Goal: Information Seeking & Learning: Learn about a topic

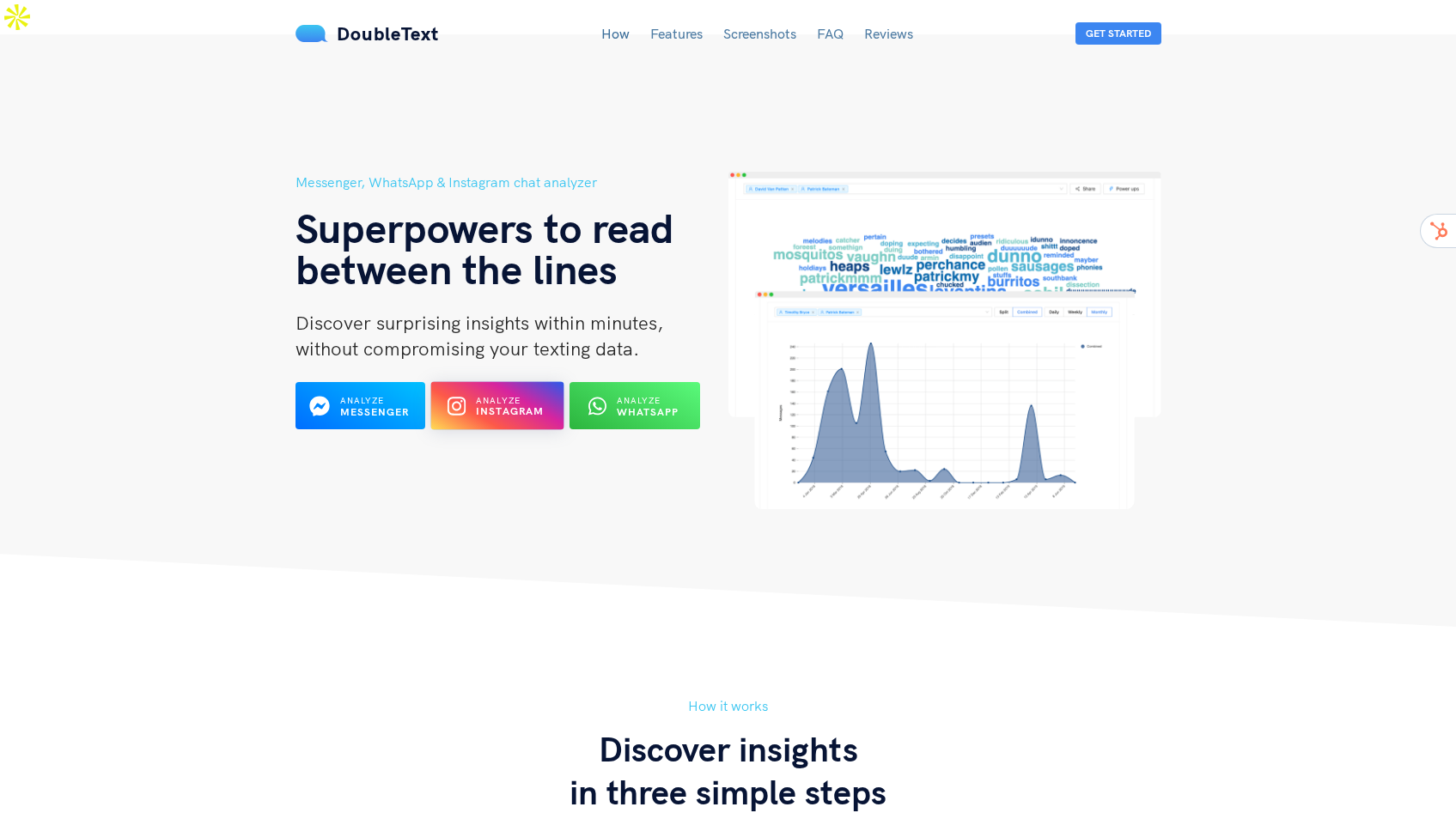
click at [512, 405] on b "Instagram" at bounding box center [510, 411] width 69 height 13
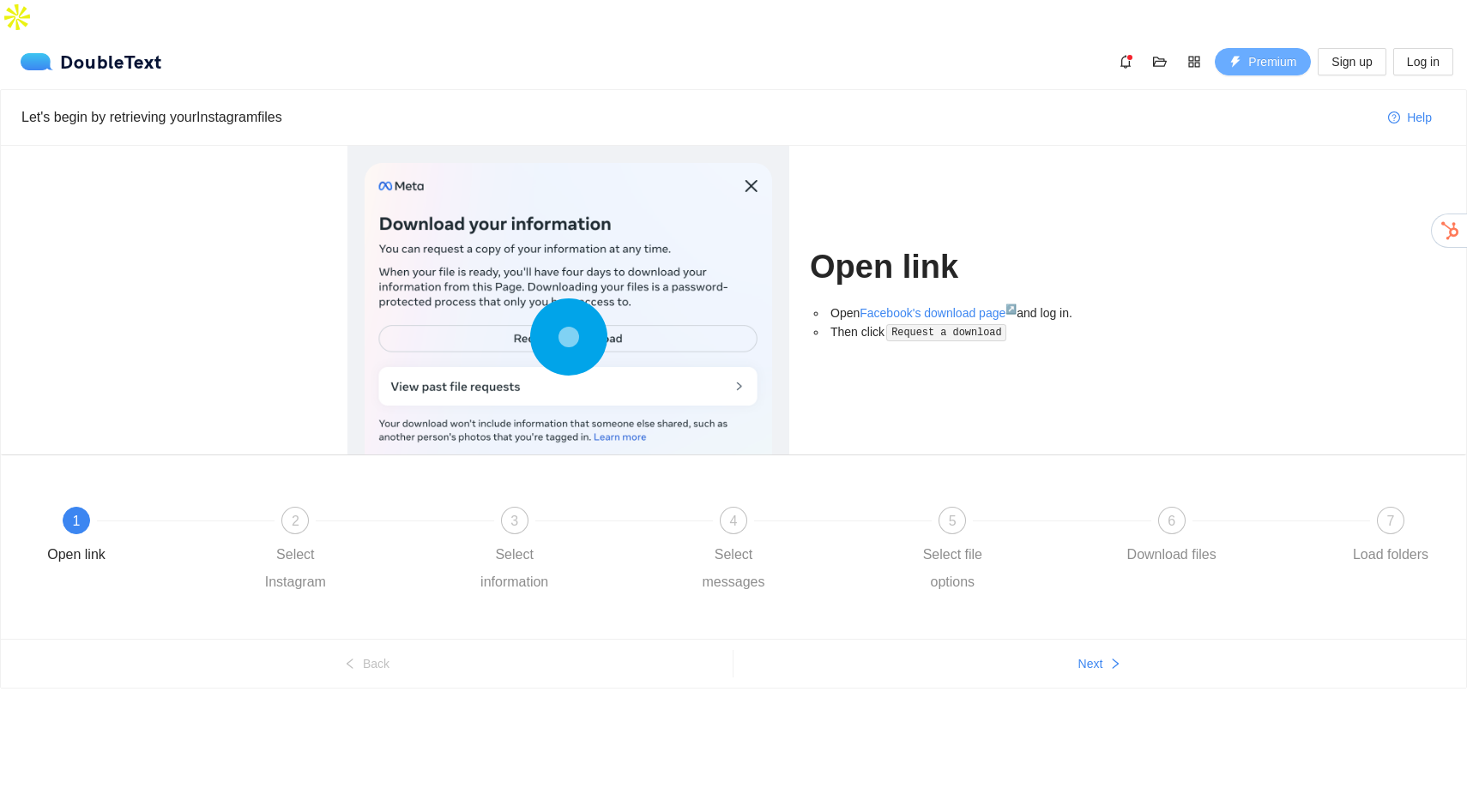
click at [1258, 53] on span "Premium" at bounding box center [1272, 61] width 48 height 19
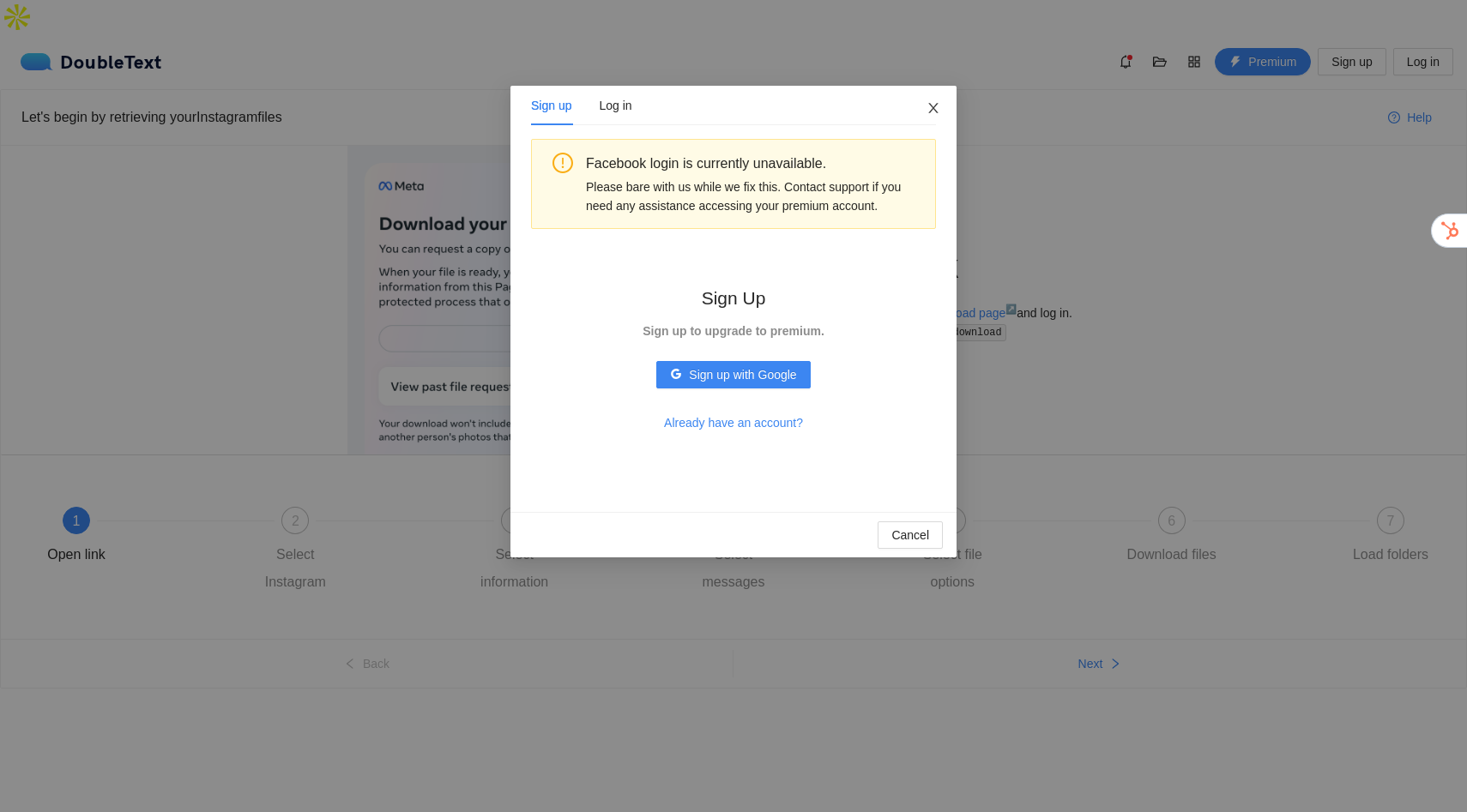
click at [922, 107] on span "Close" at bounding box center [933, 108] width 47 height 47
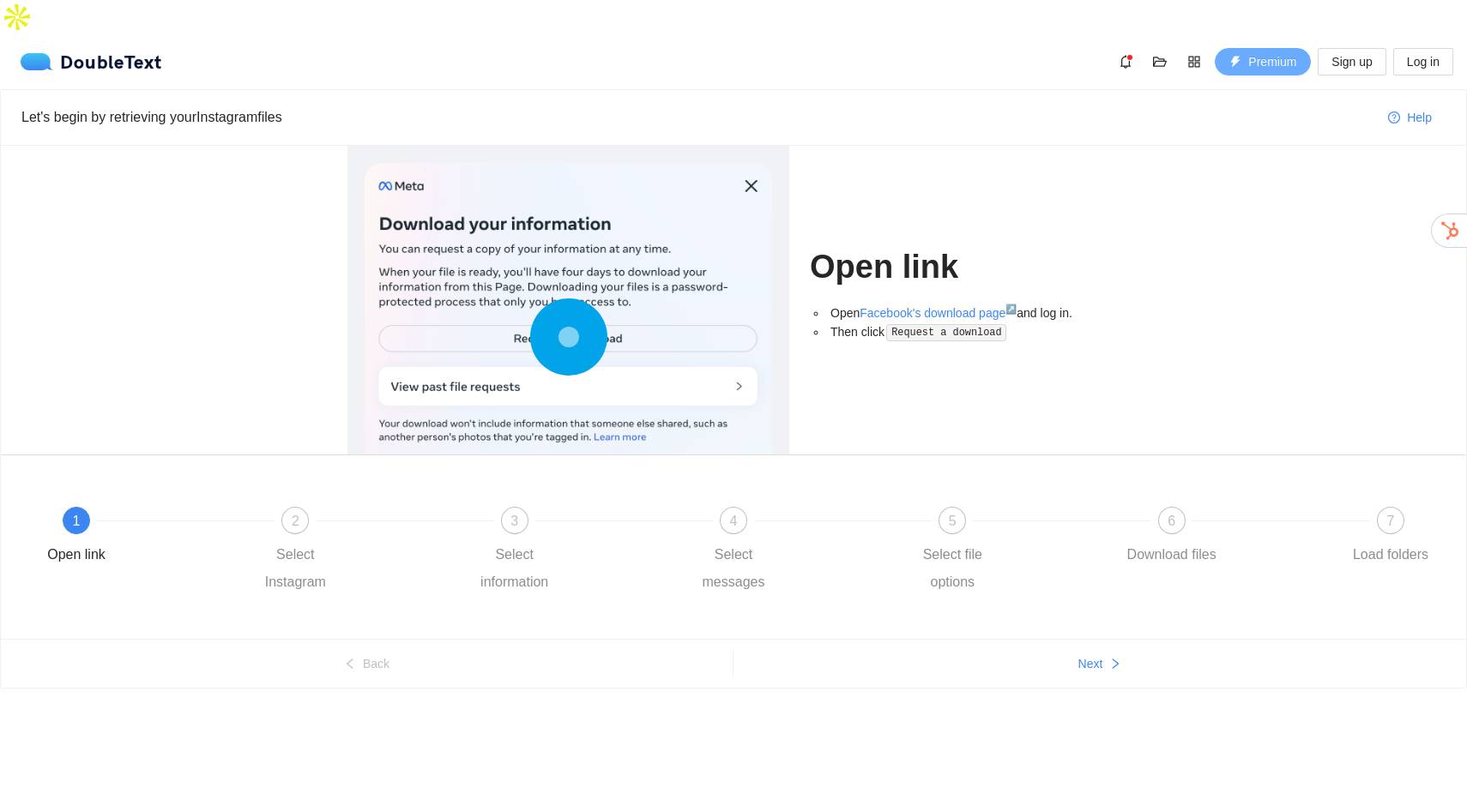
click at [1265, 53] on span "Premium" at bounding box center [1272, 61] width 48 height 19
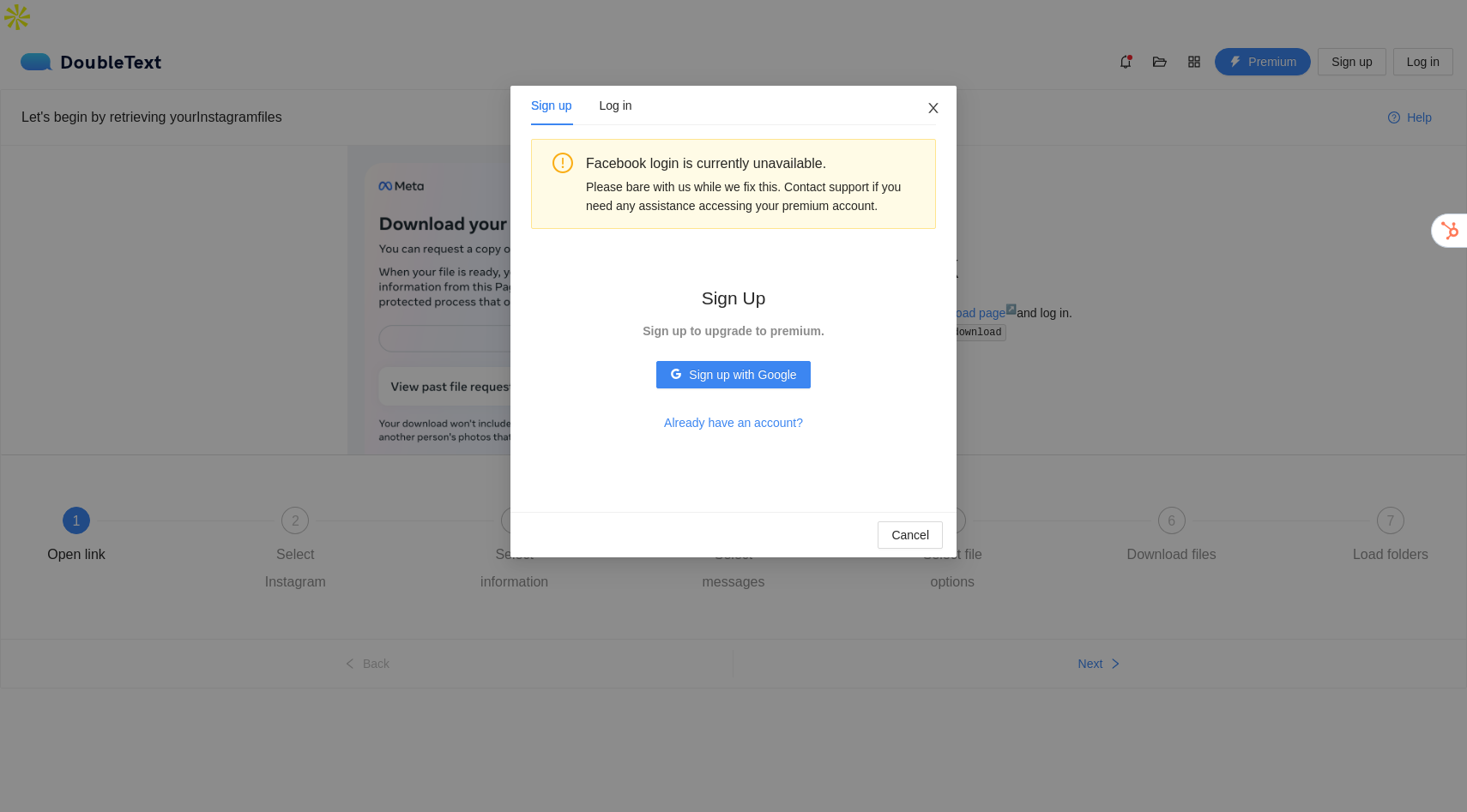
click at [926, 95] on span "Close" at bounding box center [933, 108] width 47 height 47
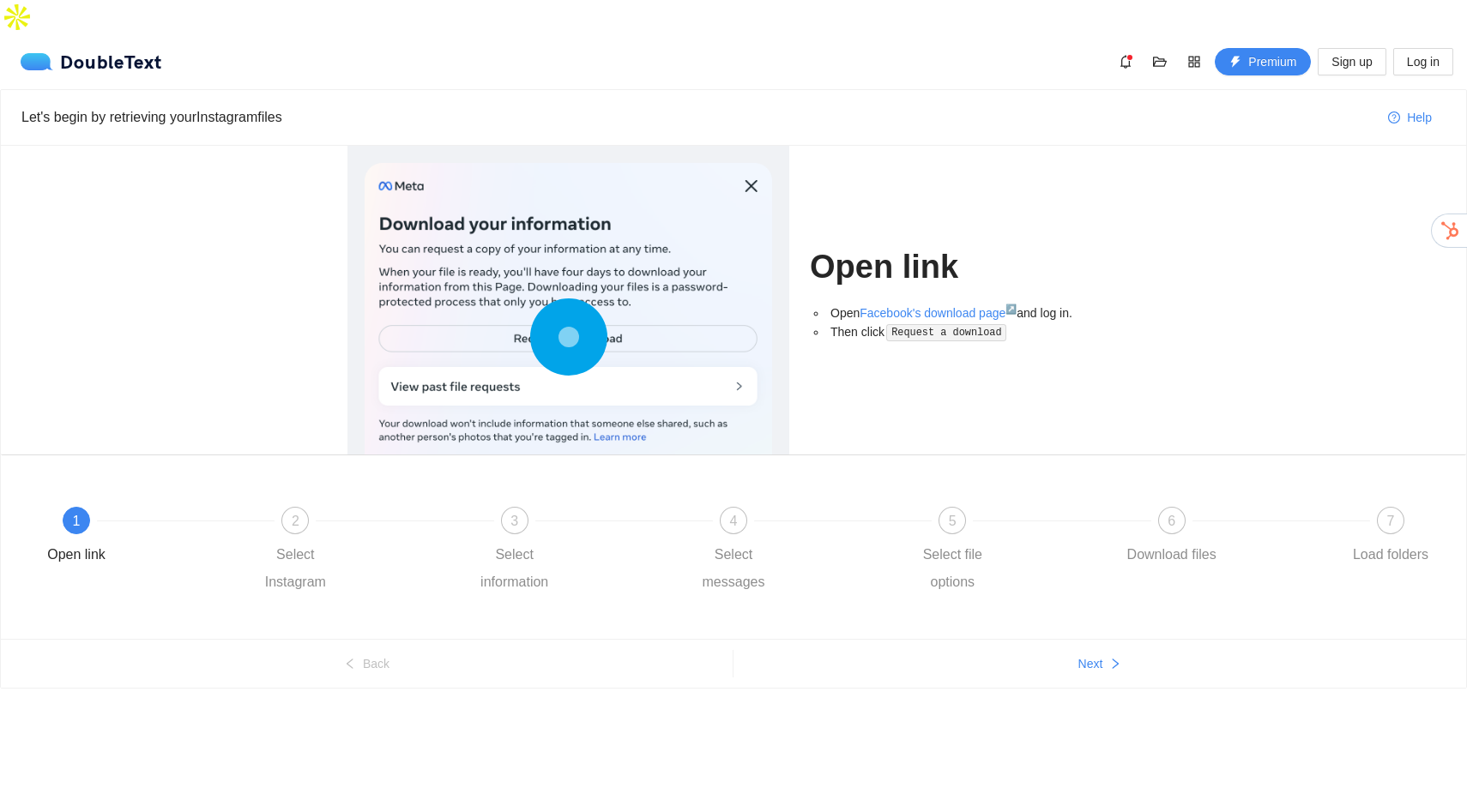
click at [116, 35] on div "DoubleText Premium Sign up Log in" at bounding box center [733, 61] width 1467 height 55
click at [112, 54] on div "DoubleText" at bounding box center [91, 61] width 142 height 17
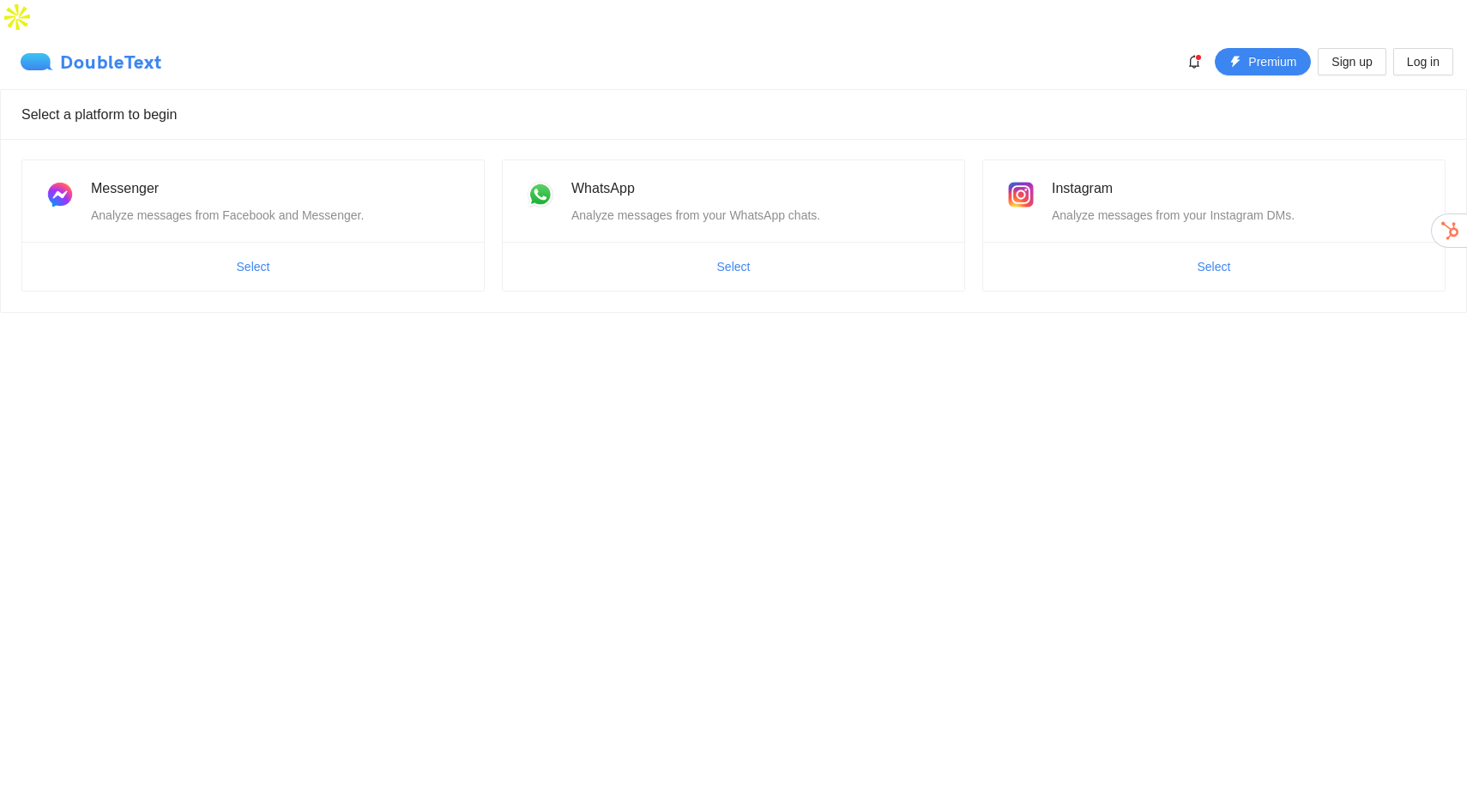
click at [92, 54] on div "DoubleText" at bounding box center [91, 61] width 142 height 17
click at [1025, 177] on img at bounding box center [1021, 194] width 35 height 35
